Goal: Share content

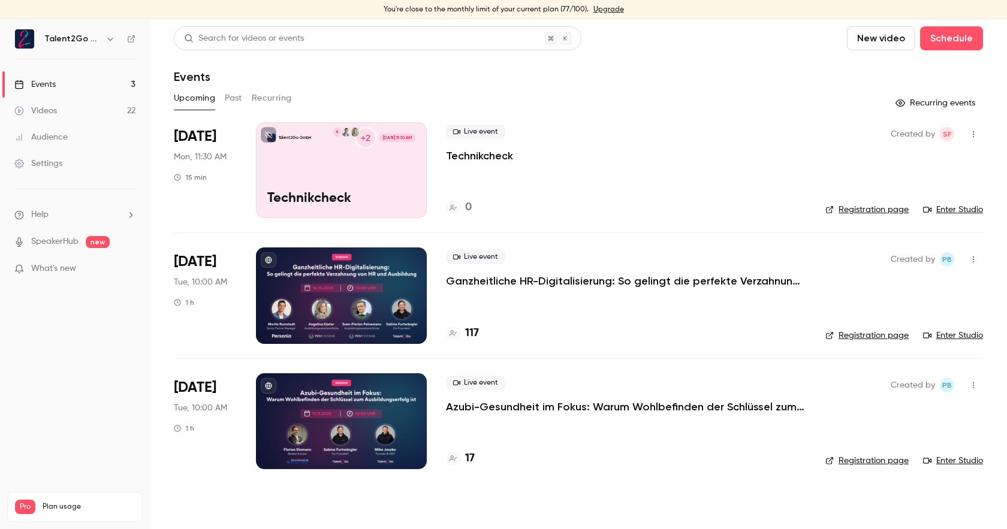
click at [364, 389] on div at bounding box center [341, 422] width 171 height 96
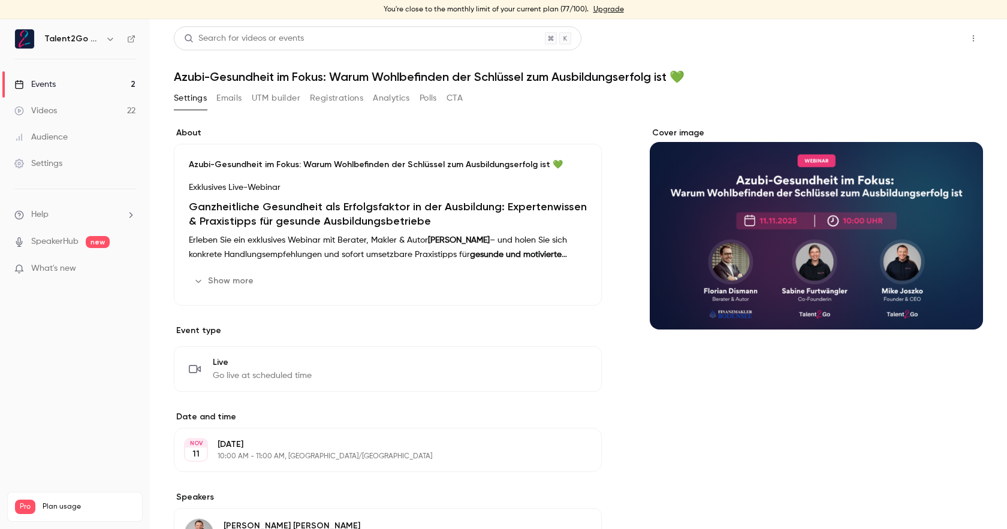
click at [945, 43] on button "Share" at bounding box center [930, 38] width 47 height 24
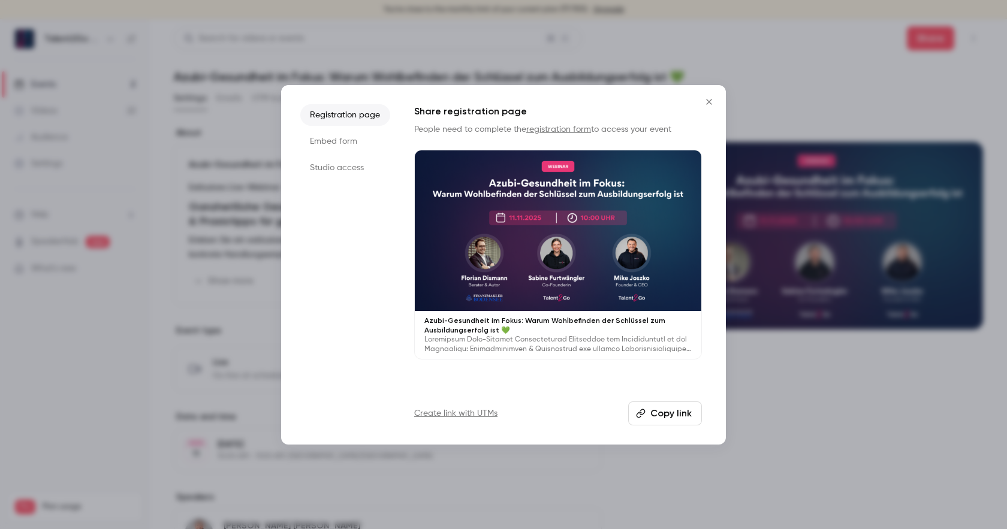
click at [681, 419] on button "Copy link" at bounding box center [665, 414] width 74 height 24
click at [714, 101] on icon "Close" at bounding box center [709, 102] width 14 height 10
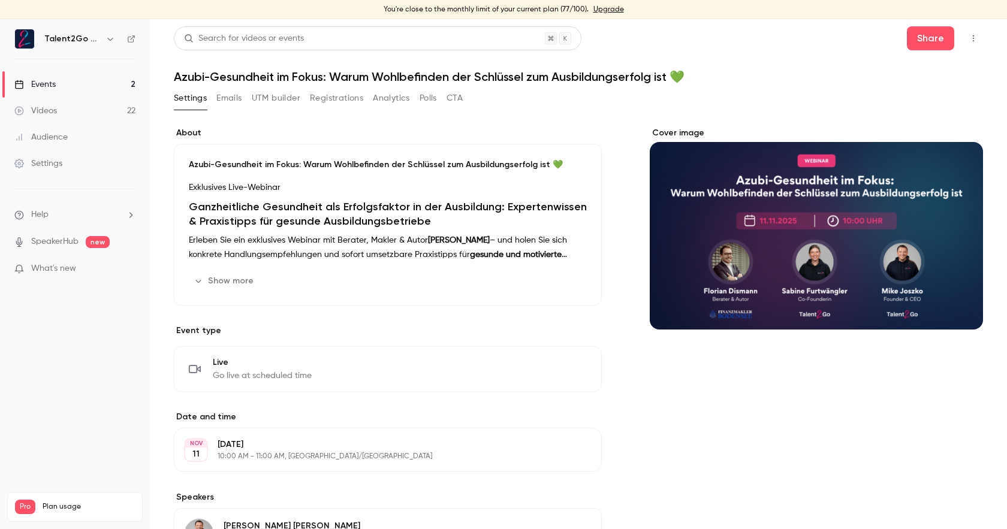
click at [52, 81] on div "Events" at bounding box center [34, 85] width 41 height 12
